Goal: Find specific page/section: Find specific page/section

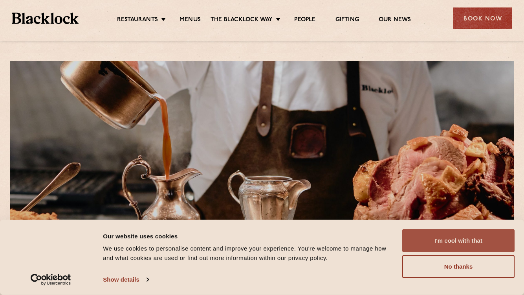
click at [434, 235] on button "I'm cool with that" at bounding box center [458, 240] width 112 height 23
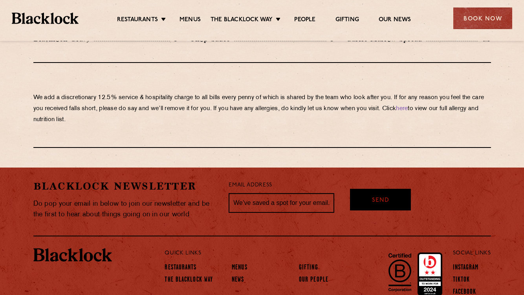
scroll to position [1402, 0]
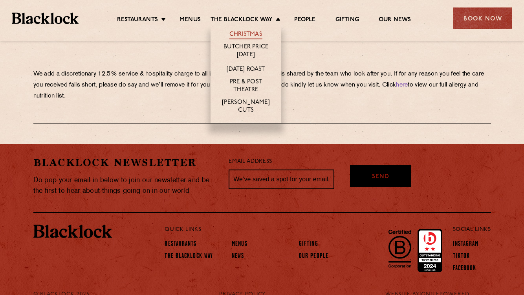
click at [257, 33] on link "Christmas" at bounding box center [245, 35] width 33 height 9
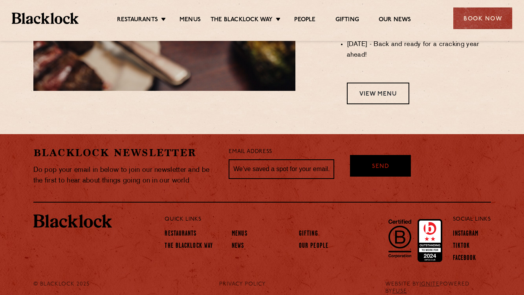
scroll to position [752, 0]
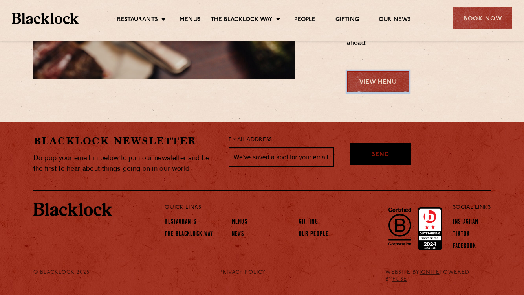
click at [358, 86] on link "View Menu" at bounding box center [378, 82] width 62 height 22
